Goal: Obtain resource: Obtain resource

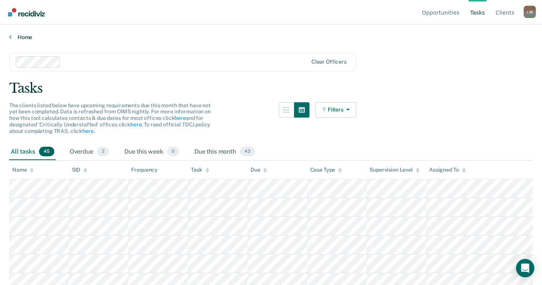
click at [16, 34] on link "Home" at bounding box center [271, 37] width 524 height 7
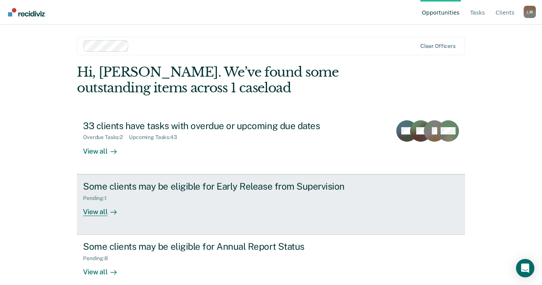
click at [88, 213] on div "View all" at bounding box center [104, 208] width 43 height 15
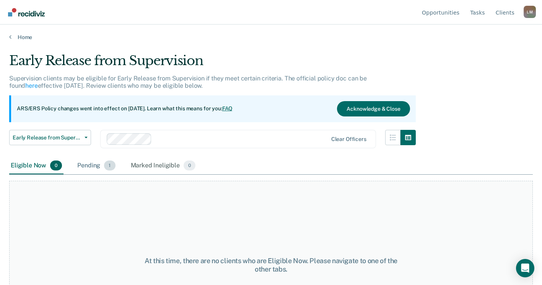
click at [89, 166] on div "Pending 1" at bounding box center [96, 165] width 41 height 17
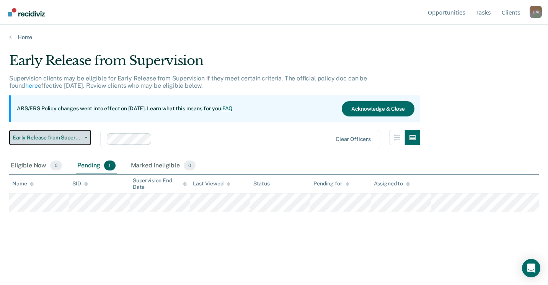
click at [84, 137] on span "button" at bounding box center [84, 138] width 6 height 2
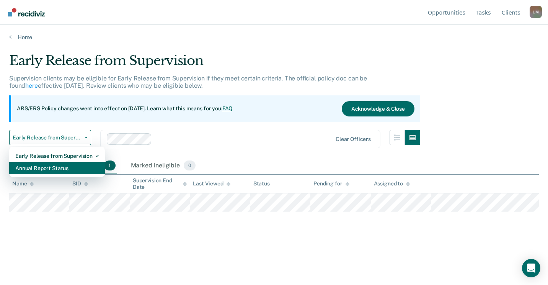
click at [53, 166] on div "Annual Report Status" at bounding box center [56, 168] width 83 height 12
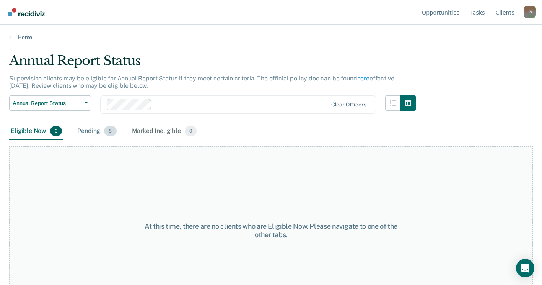
click at [93, 131] on div "Pending 8" at bounding box center [97, 131] width 42 height 17
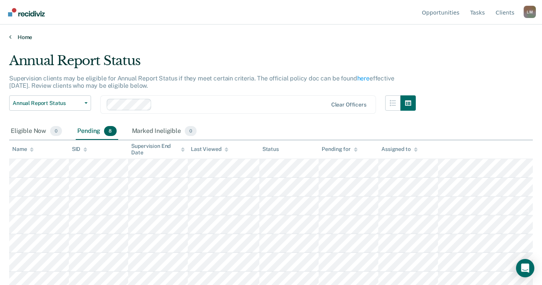
click at [277, 36] on link "Home" at bounding box center [271, 37] width 524 height 7
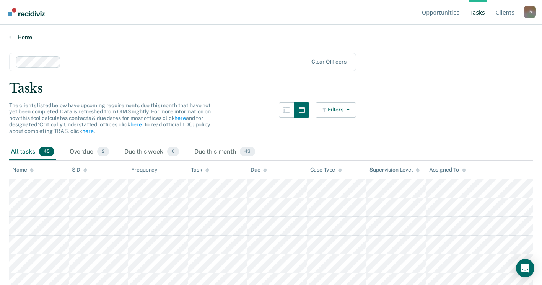
click at [19, 37] on link "Home" at bounding box center [271, 37] width 524 height 7
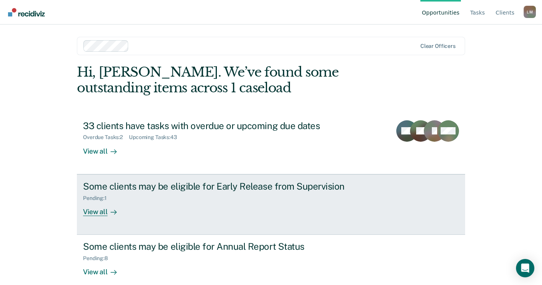
click at [279, 192] on div "Pending : 1" at bounding box center [217, 197] width 268 height 10
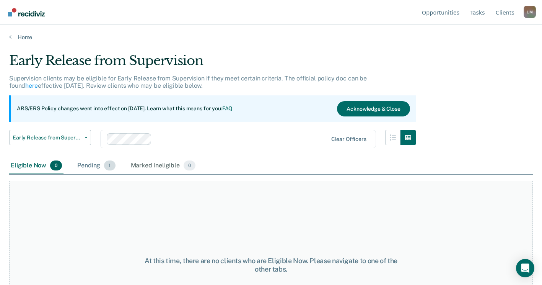
click at [93, 167] on div "Pending 1" at bounding box center [96, 165] width 41 height 17
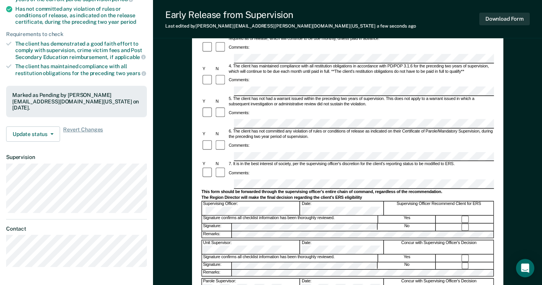
scroll to position [191, 0]
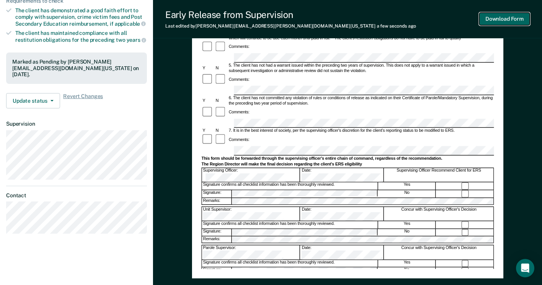
click at [503, 18] on button "Download Form" at bounding box center [504, 19] width 50 height 13
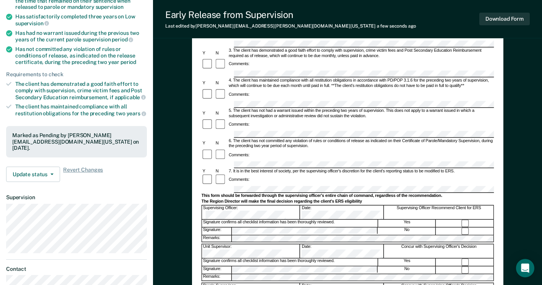
scroll to position [0, 0]
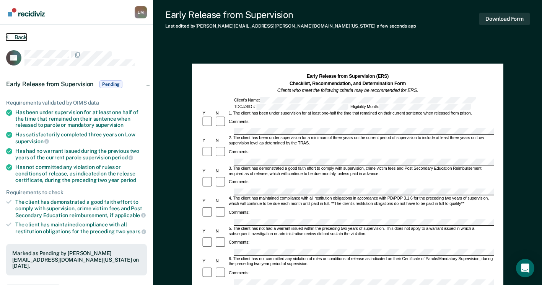
click at [17, 36] on button "Back" at bounding box center [16, 37] width 21 height 7
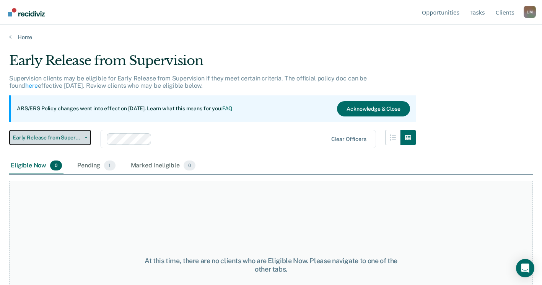
click at [75, 137] on span "Early Release from Supervision" at bounding box center [47, 137] width 69 height 7
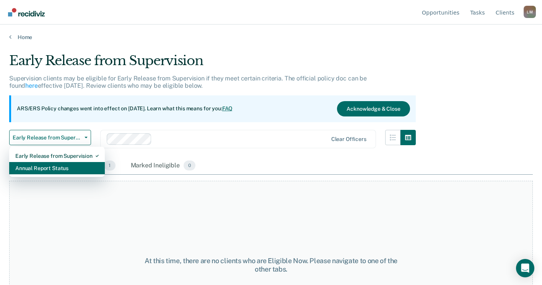
click at [68, 166] on div "Annual Report Status" at bounding box center [56, 168] width 83 height 12
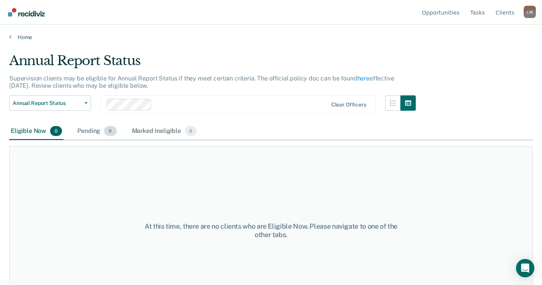
click at [93, 130] on div "Pending 8" at bounding box center [97, 131] width 42 height 17
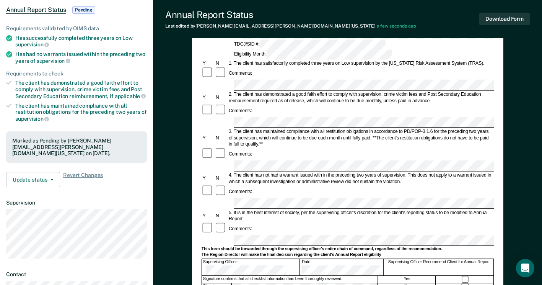
scroll to position [76, 0]
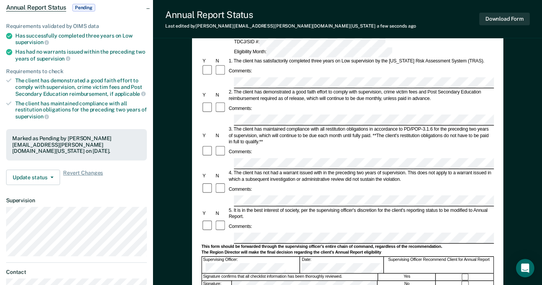
click at [321, 81] on form "Annual Reporting Checklist, Recommendation, and Determination Form Clients who …" at bounding box center [347, 232] width 293 height 470
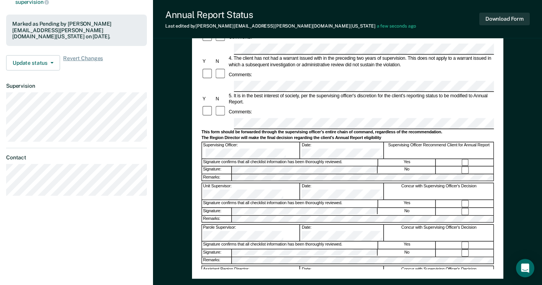
scroll to position [191, 0]
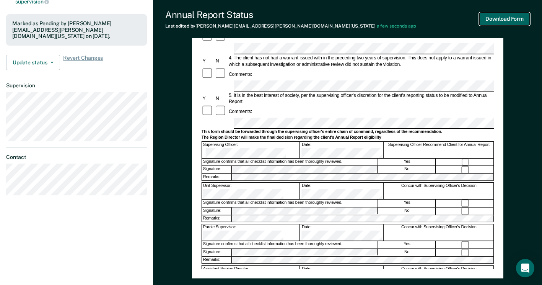
click at [500, 17] on button "Download Form" at bounding box center [504, 19] width 50 height 13
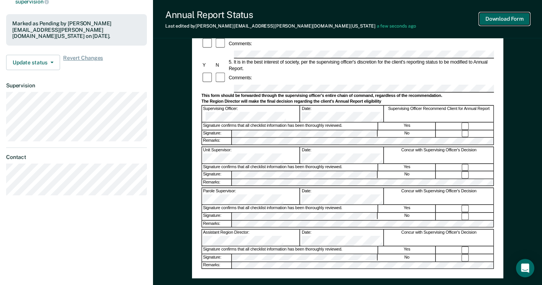
click at [500, 16] on button "Download Form" at bounding box center [504, 19] width 50 height 13
